Goal: Find specific page/section: Find specific page/section

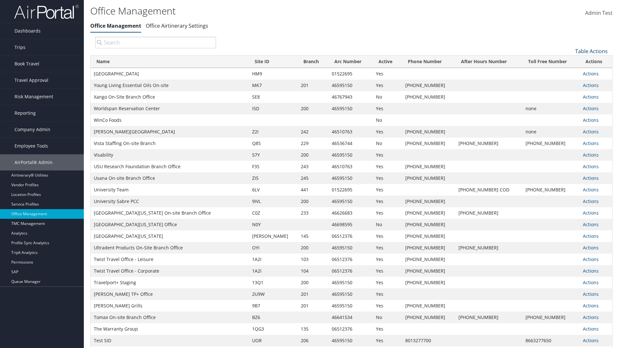
click at [591, 51] on link "Table Actions" at bounding box center [591, 51] width 33 height 7
click at [570, 83] on link "Page Length" at bounding box center [570, 83] width 85 height 11
click at [570, 73] on link "25" at bounding box center [570, 72] width 85 height 11
click at [591, 51] on link "Table Actions" at bounding box center [591, 51] width 33 height 7
click at [570, 83] on link "Page Length" at bounding box center [570, 83] width 85 height 11
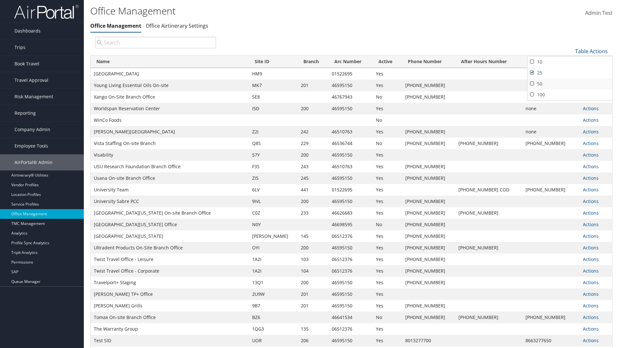
click at [570, 84] on link "50" at bounding box center [570, 83] width 85 height 11
click at [591, 51] on link "Table Actions" at bounding box center [591, 51] width 33 height 7
click at [570, 83] on link "Page Length" at bounding box center [570, 83] width 85 height 11
click at [570, 94] on link "100" at bounding box center [570, 94] width 85 height 11
click at [591, 51] on link "Table Actions" at bounding box center [591, 51] width 33 height 7
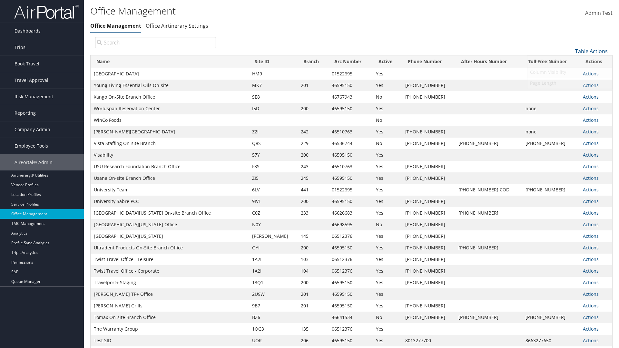
click at [570, 72] on link "Column Visibility" at bounding box center [570, 72] width 85 height 11
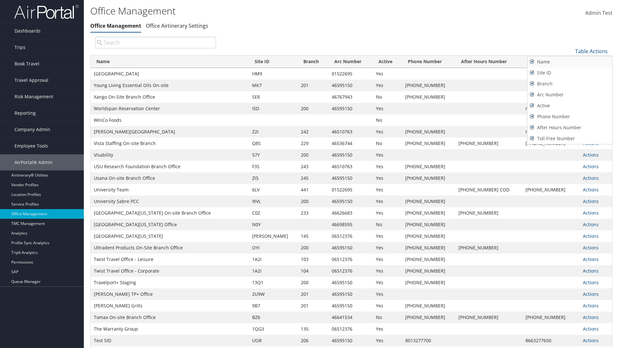
click at [570, 62] on link "Name" at bounding box center [570, 61] width 85 height 11
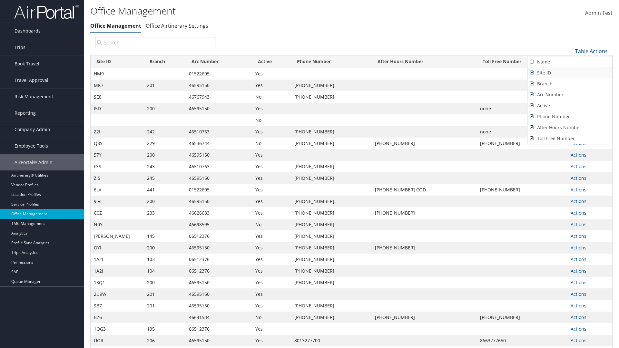
click at [570, 73] on link "Site ID" at bounding box center [570, 72] width 85 height 11
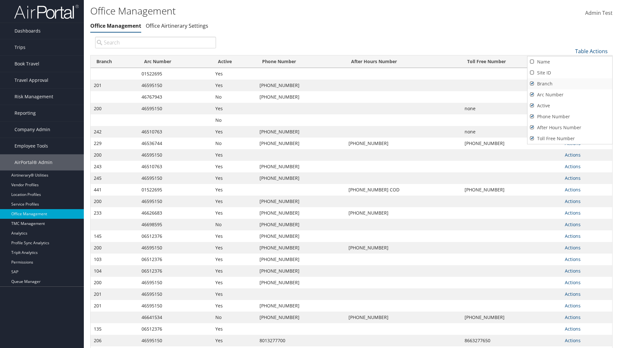
click at [570, 84] on link "Branch" at bounding box center [570, 83] width 85 height 11
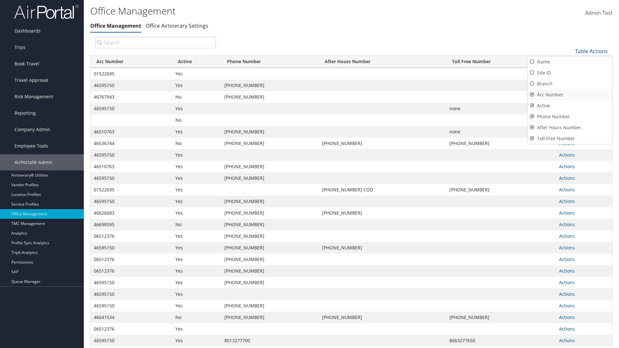
click at [570, 94] on link "Arc Number" at bounding box center [570, 94] width 85 height 11
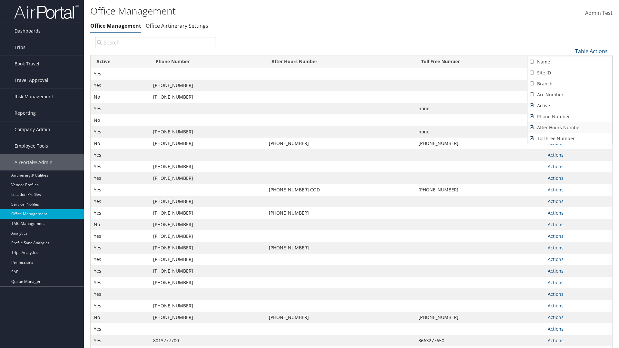
click at [570, 127] on link "After Hours Number" at bounding box center [570, 127] width 85 height 11
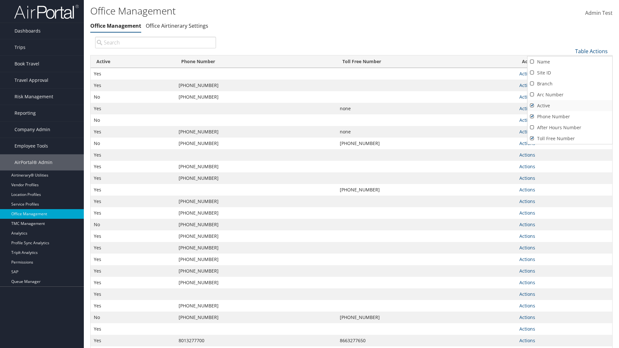
click at [570, 105] on link "Active" at bounding box center [570, 105] width 85 height 11
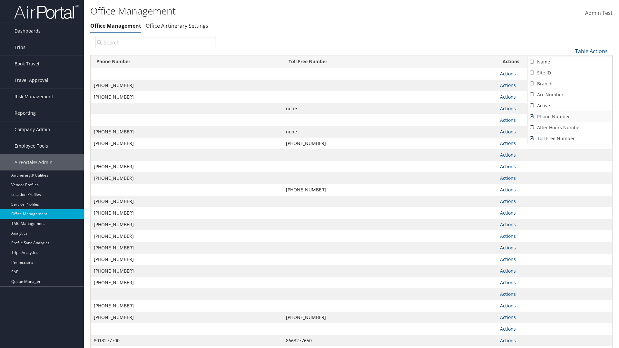
click at [570, 116] on link "Phone Number" at bounding box center [570, 116] width 85 height 11
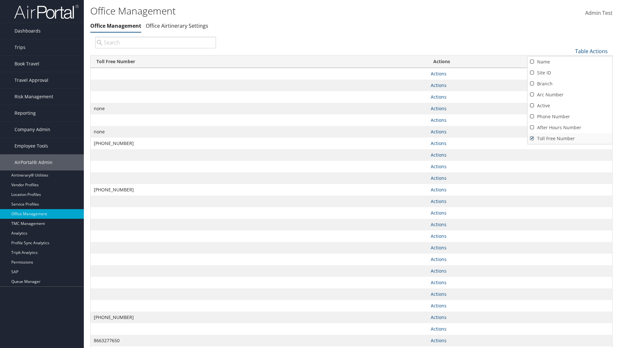
click at [570, 138] on link "Toll Free Number" at bounding box center [570, 138] width 85 height 11
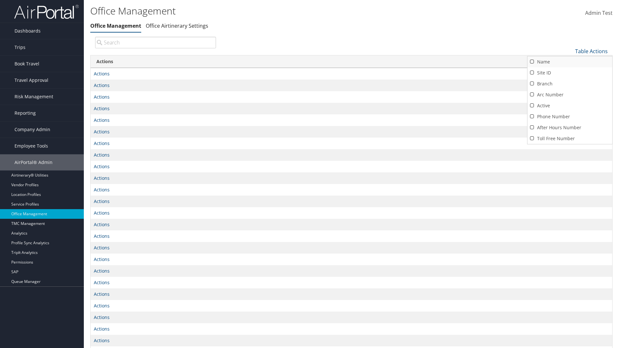
click at [570, 62] on link "Name" at bounding box center [570, 61] width 85 height 11
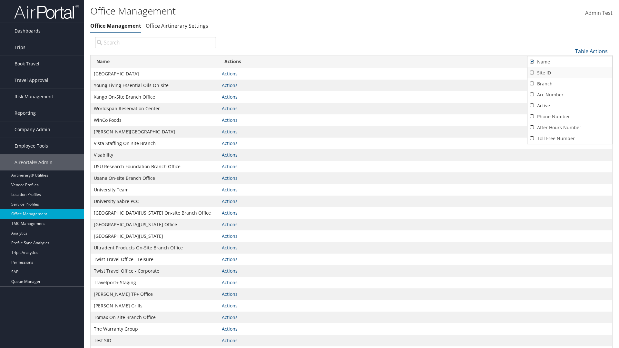
click at [570, 73] on link "Site ID" at bounding box center [570, 72] width 85 height 11
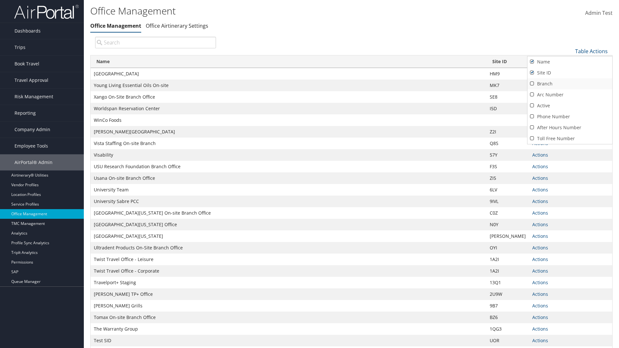
click at [570, 84] on link "Branch" at bounding box center [570, 83] width 85 height 11
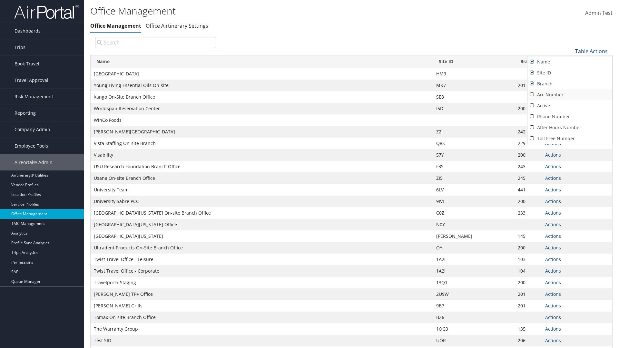
click at [570, 94] on link "Arc Number" at bounding box center [570, 94] width 85 height 11
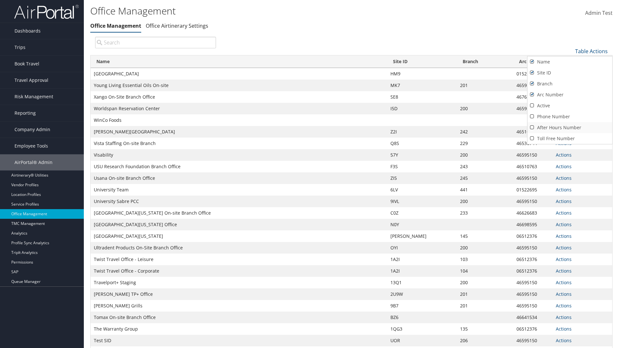
click at [570, 127] on link "After Hours Number" at bounding box center [570, 127] width 85 height 11
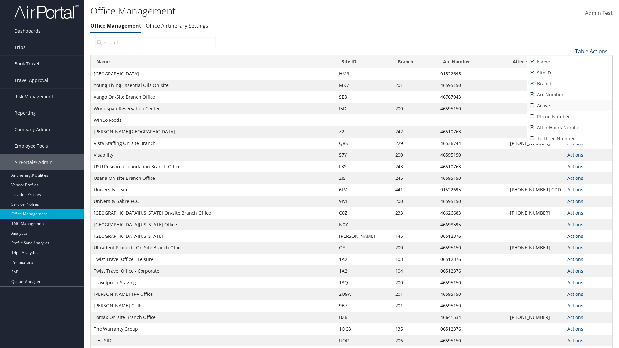
click at [570, 105] on link "Active" at bounding box center [570, 105] width 85 height 11
